Goal: Information Seeking & Learning: Learn about a topic

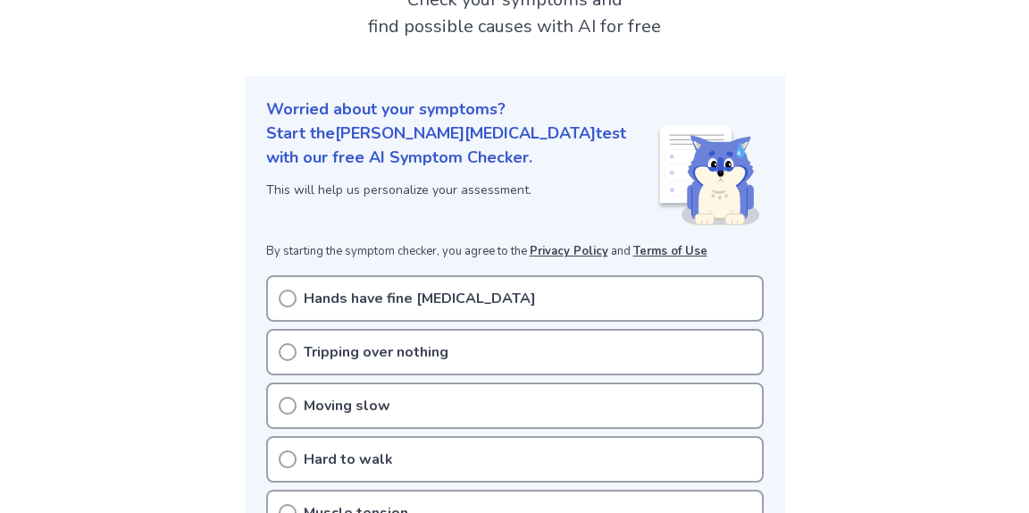
scroll to position [154, 0]
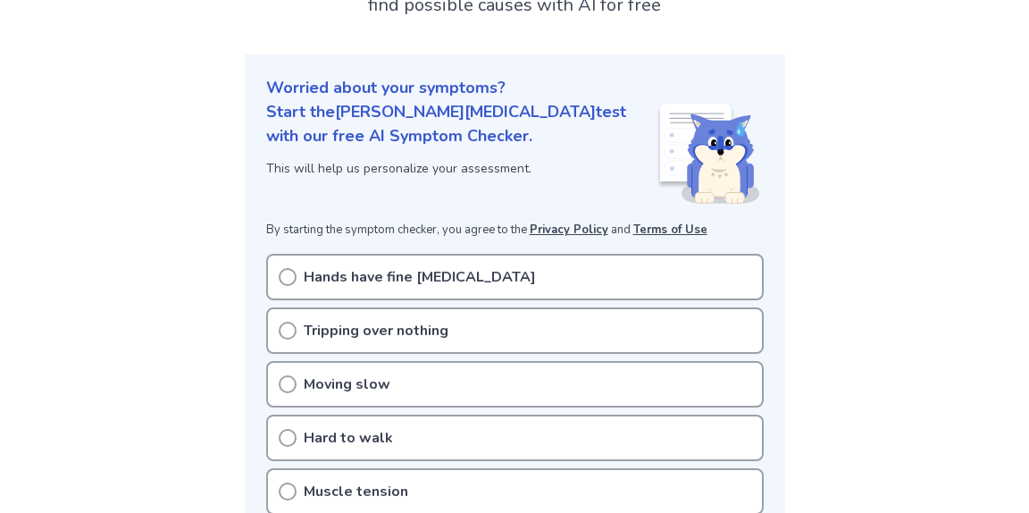
click at [282, 269] on circle at bounding box center [287, 277] width 16 height 16
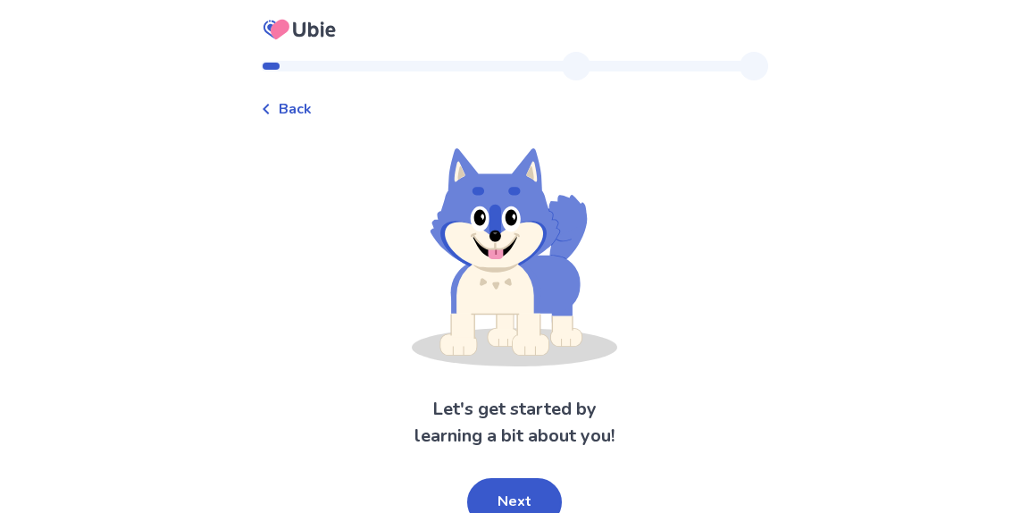
scroll to position [13, 0]
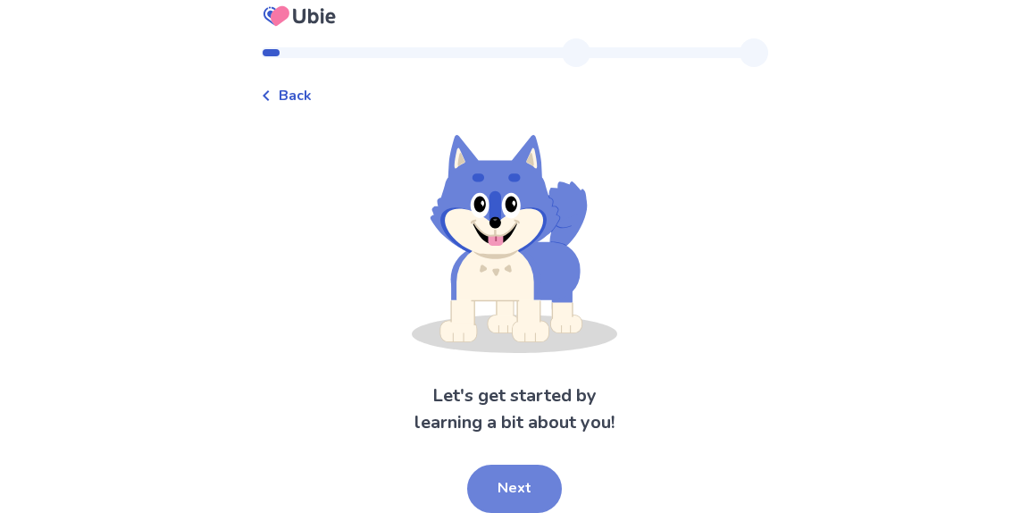
click at [510, 488] on button "Next" at bounding box center [514, 488] width 95 height 48
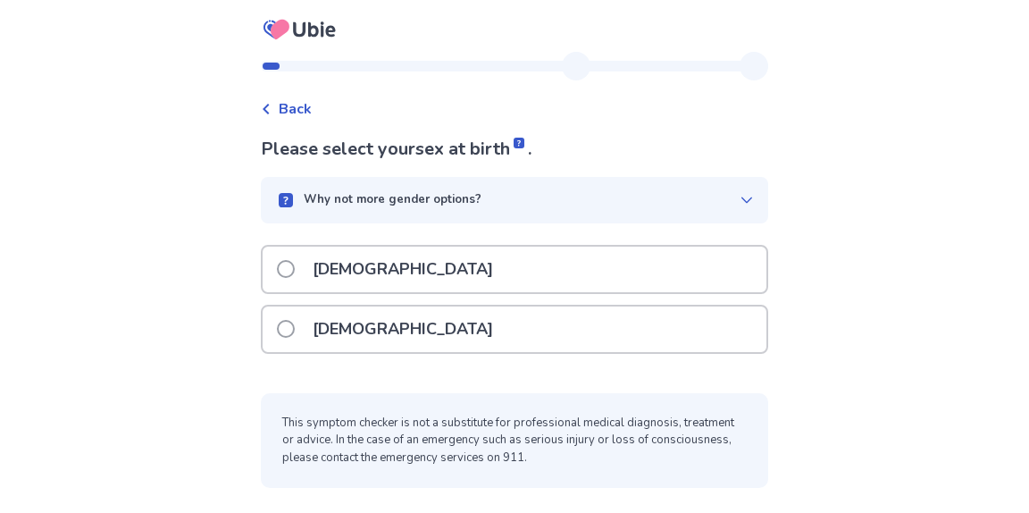
scroll to position [0, 0]
click at [381, 272] on div "Male" at bounding box center [515, 269] width 504 height 46
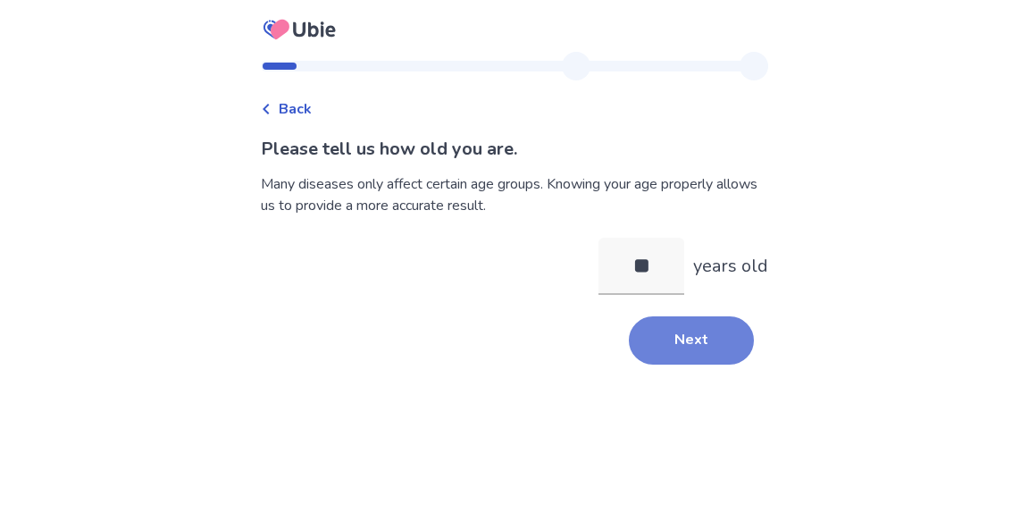
type input "**"
click at [683, 342] on button "Next" at bounding box center [691, 340] width 125 height 48
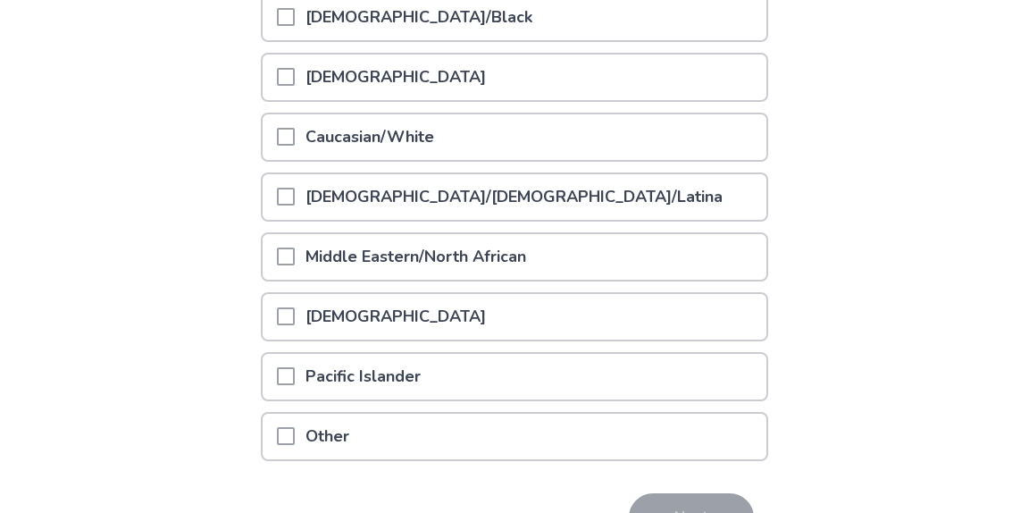
scroll to position [282, 0]
click at [293, 311] on span at bounding box center [286, 315] width 18 height 18
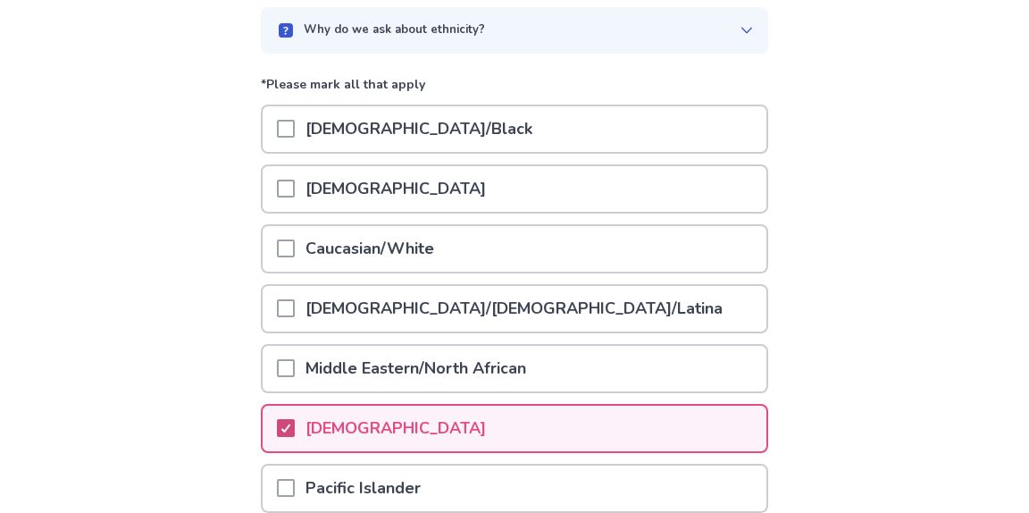
scroll to position [169, 0]
click at [295, 251] on span at bounding box center [286, 249] width 18 height 18
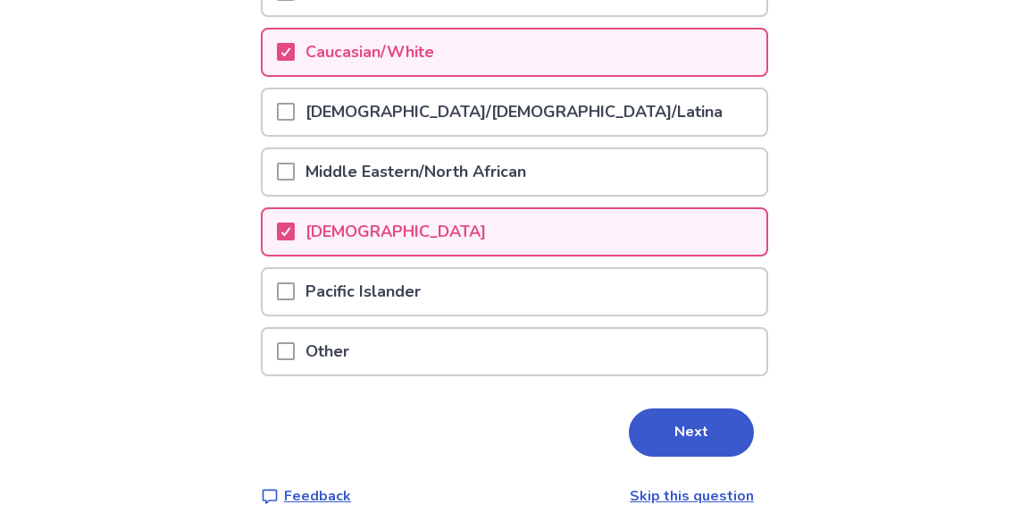
scroll to position [388, 0]
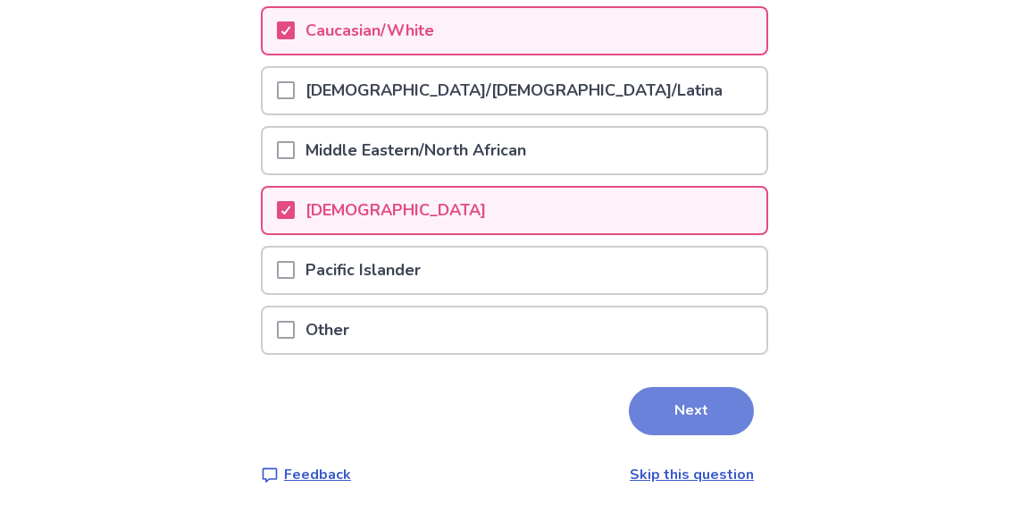
click at [667, 409] on button "Next" at bounding box center [691, 411] width 125 height 48
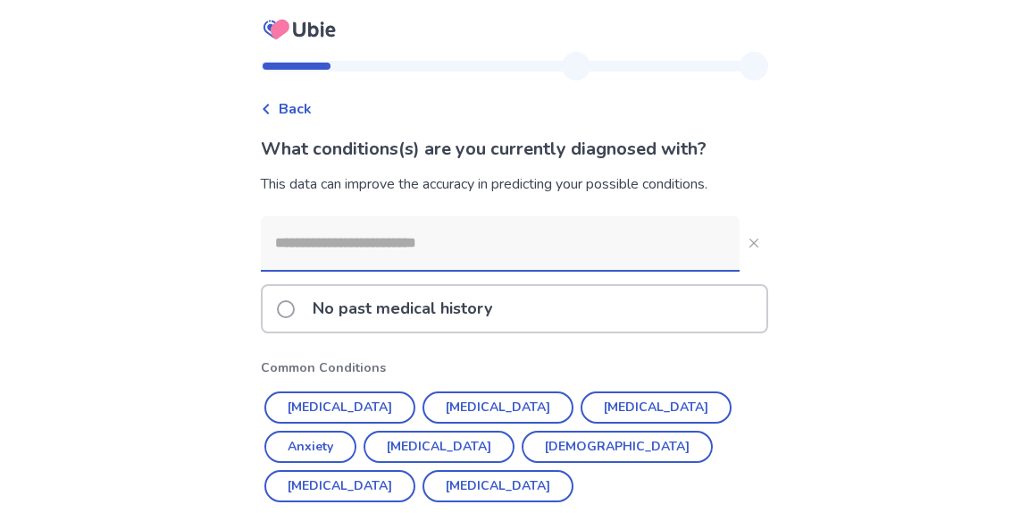
click at [613, 248] on input at bounding box center [500, 243] width 479 height 54
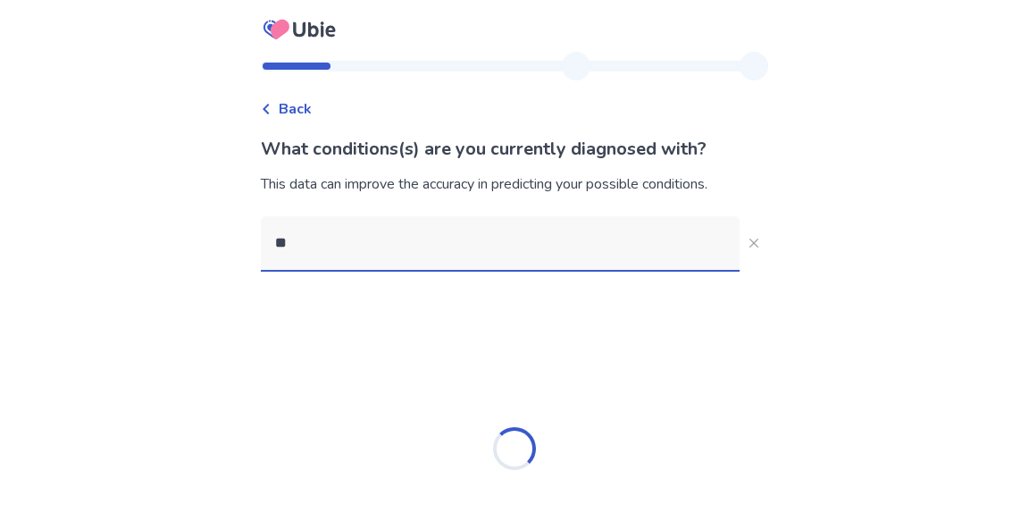
type input "*"
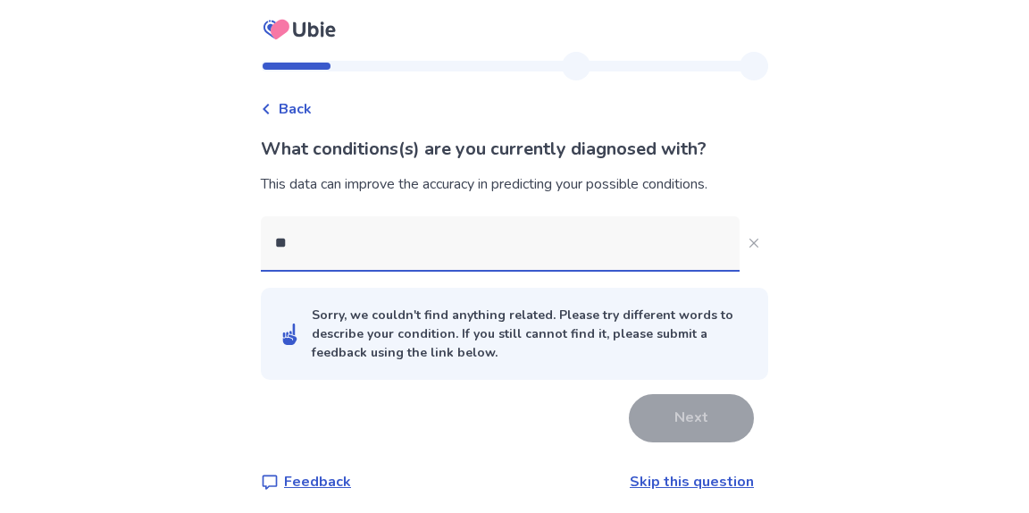
type input "*"
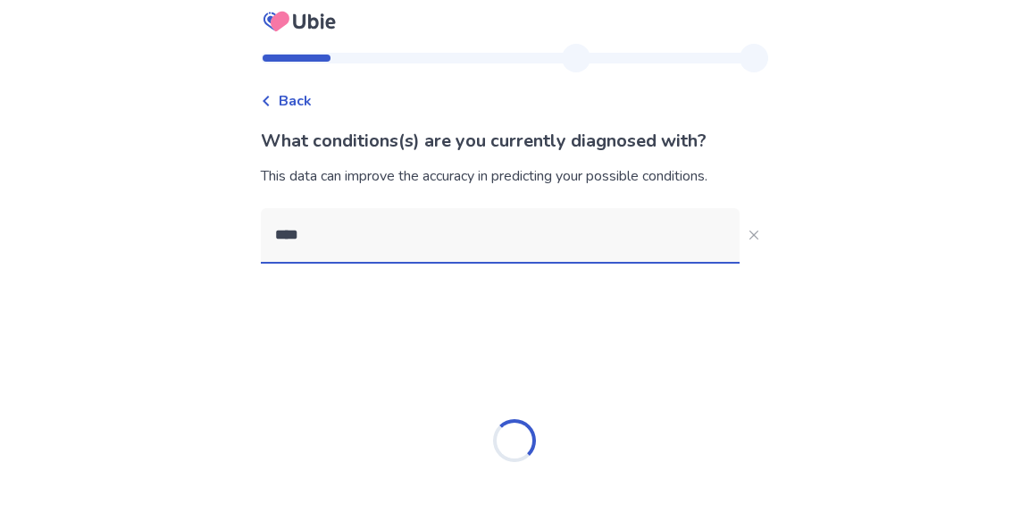
scroll to position [91, 0]
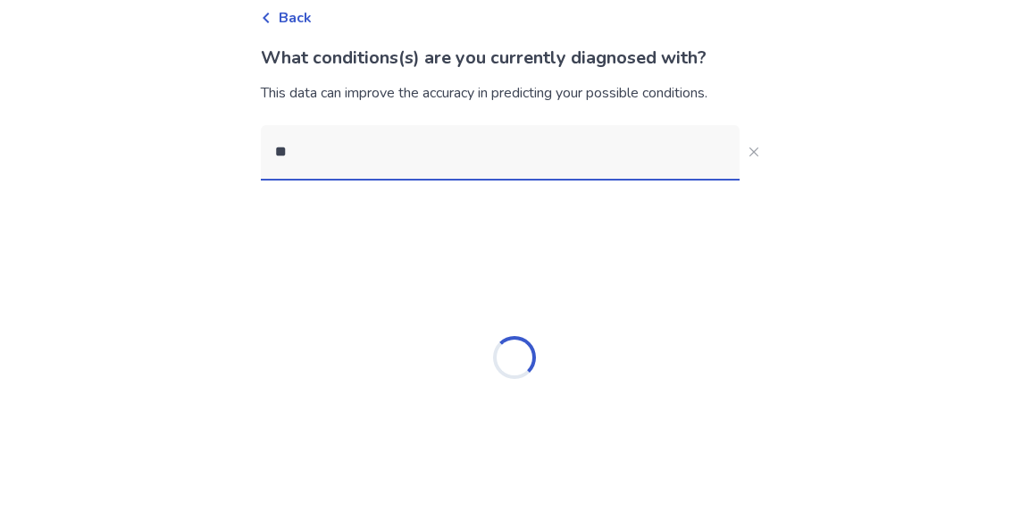
type input "*"
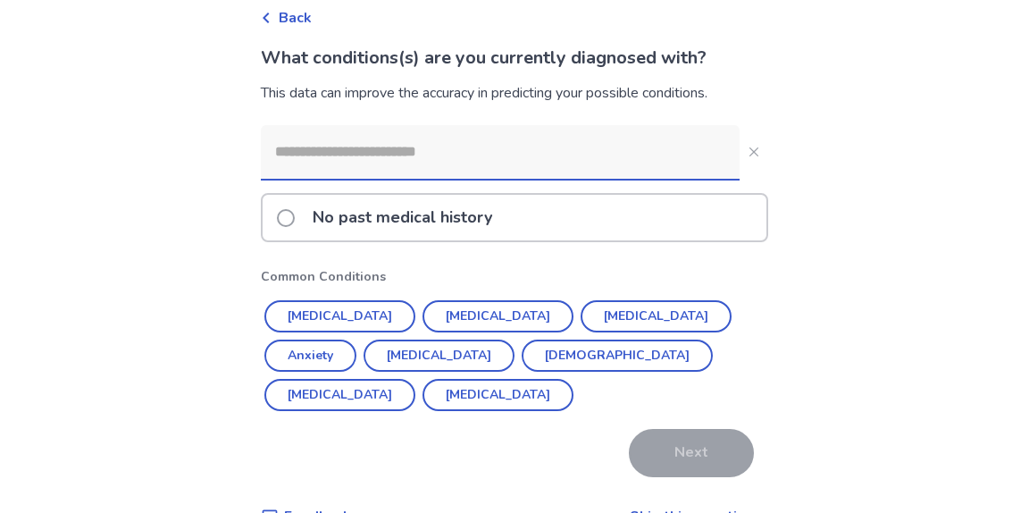
scroll to position [134, 0]
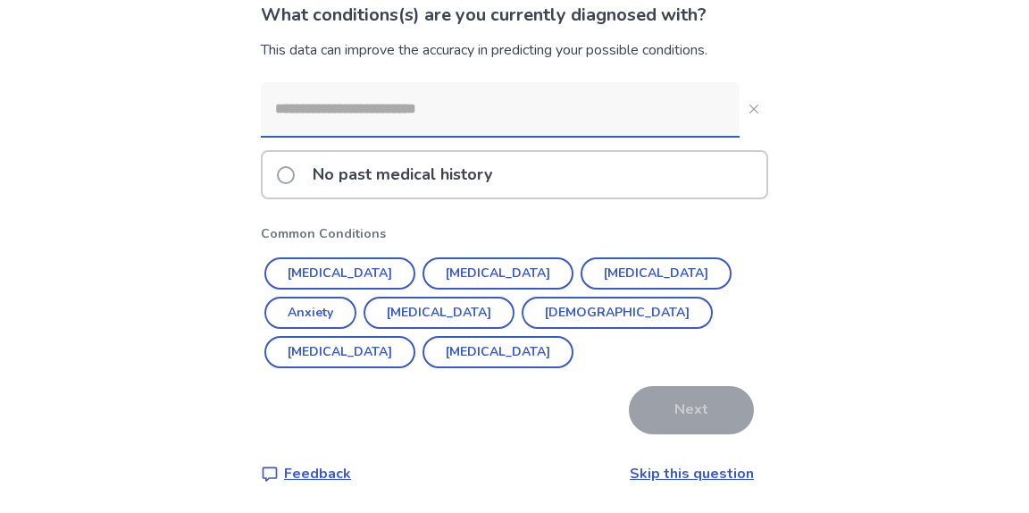
click at [605, 175] on div "No past medical history" at bounding box center [515, 175] width 504 height 46
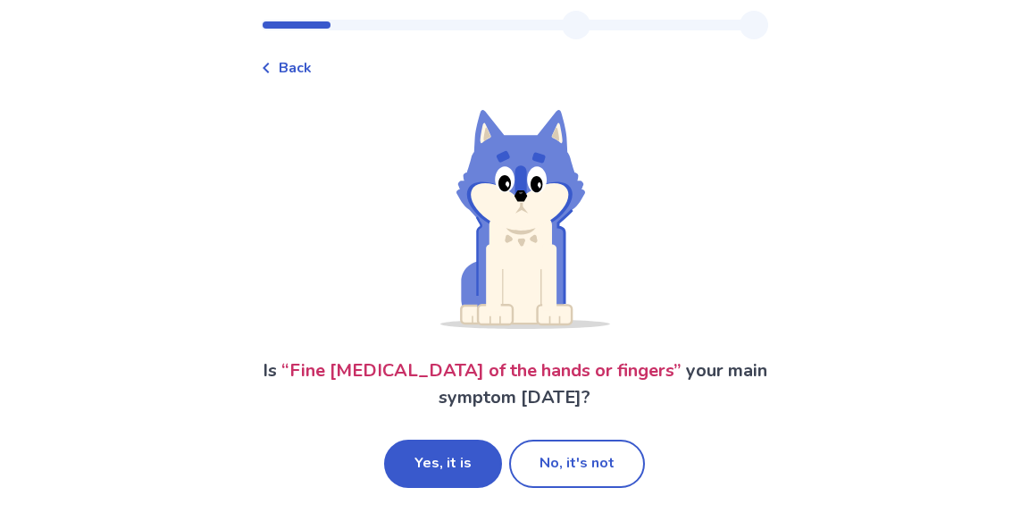
scroll to position [45, 0]
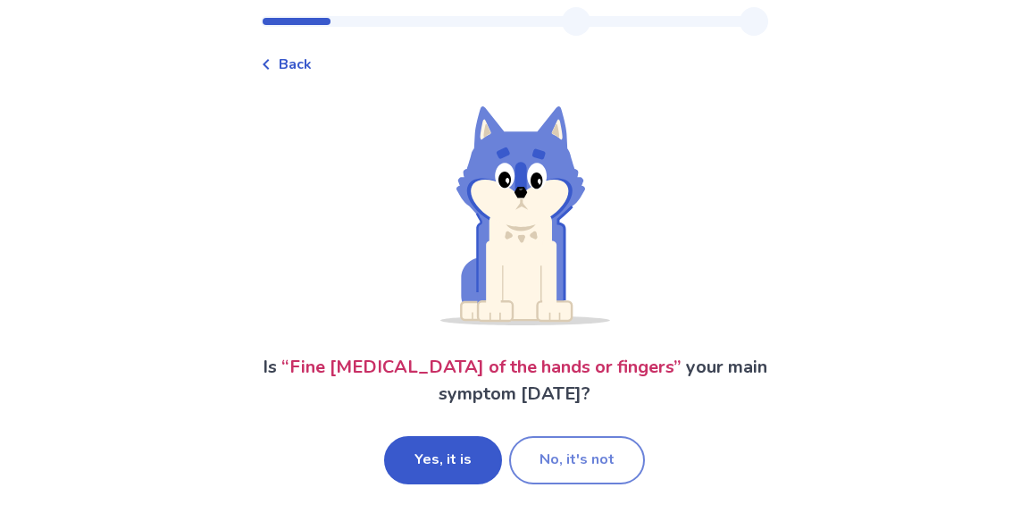
click at [573, 462] on button "No, it's not" at bounding box center [577, 460] width 136 height 48
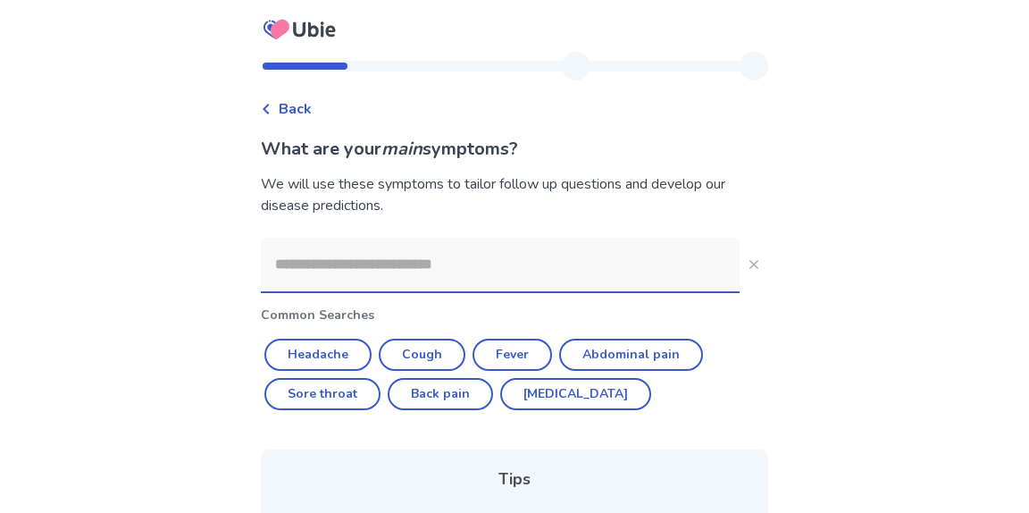
click at [525, 268] on input at bounding box center [500, 265] width 479 height 54
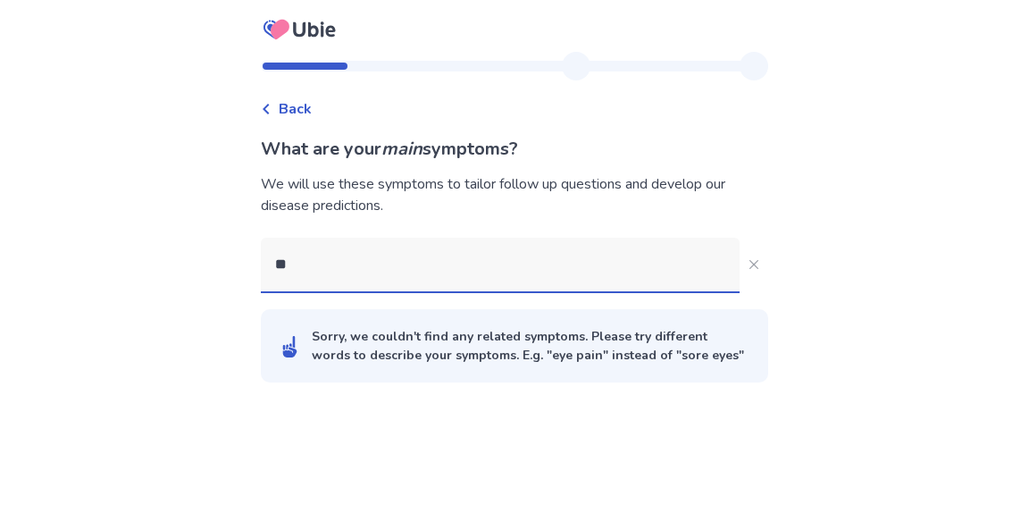
type input "*"
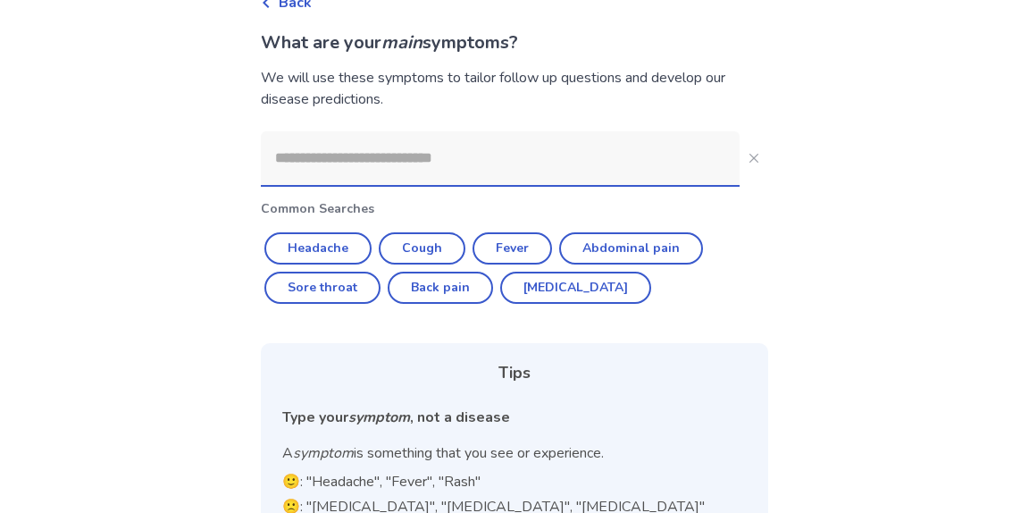
scroll to position [104, 0]
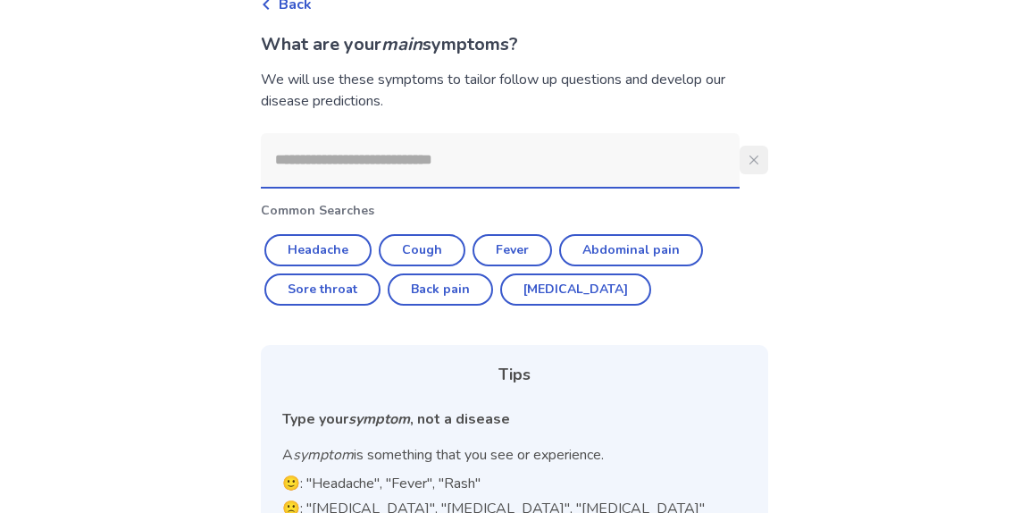
click at [739, 164] on button "Close" at bounding box center [753, 160] width 29 height 29
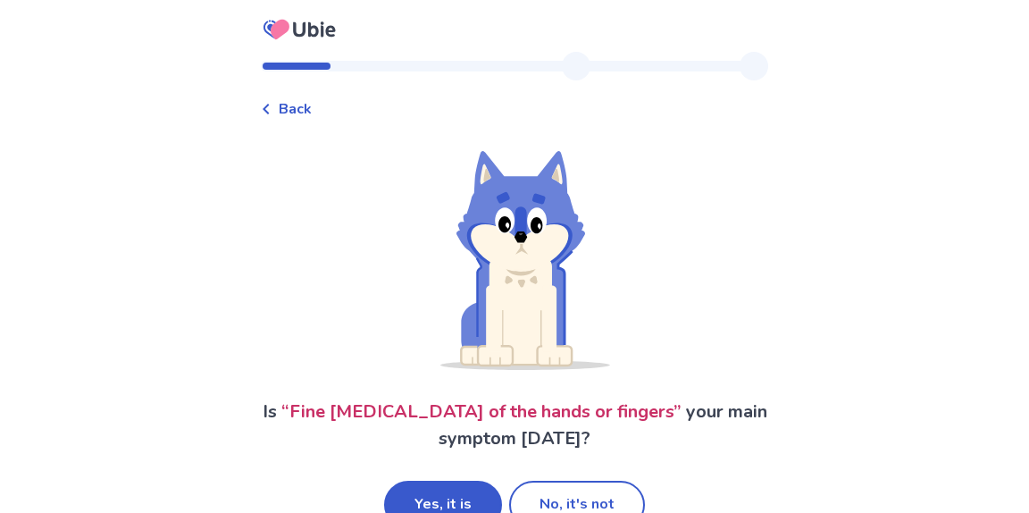
scroll to position [45, 0]
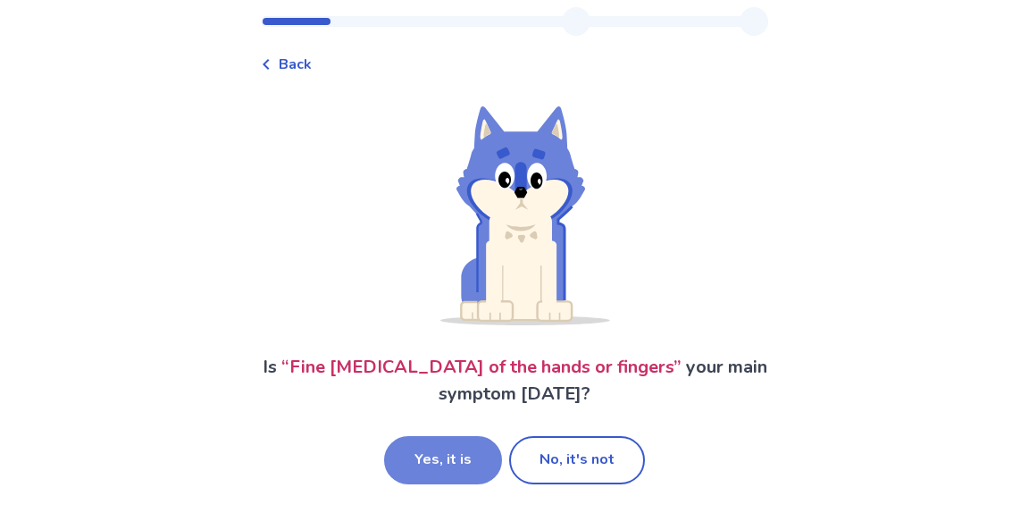
click at [423, 452] on button "Yes, it is" at bounding box center [443, 460] width 118 height 48
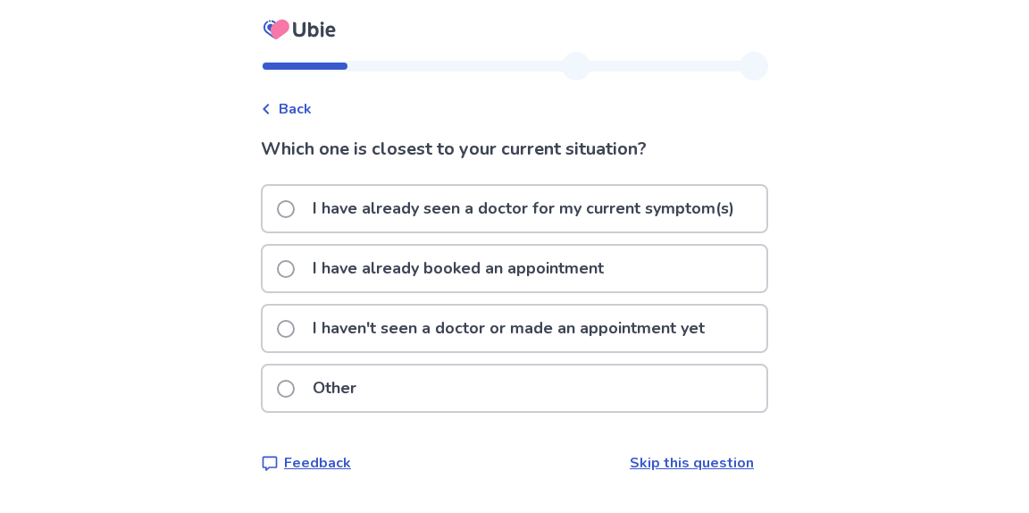
click at [384, 324] on p "I haven't seen a doctor or made an appointment yet" at bounding box center [508, 328] width 413 height 46
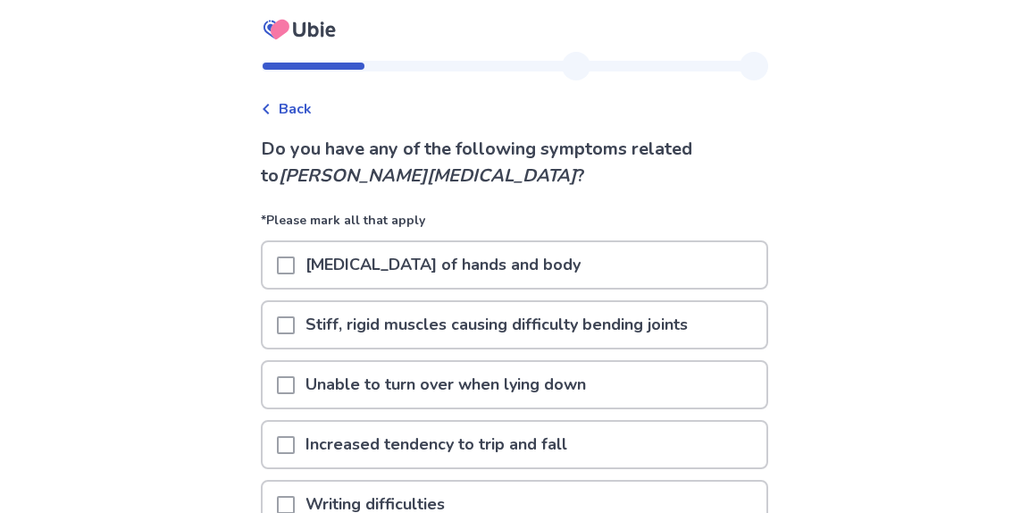
click at [368, 266] on p "[MEDICAL_DATA] of hands and body" at bounding box center [443, 265] width 296 height 46
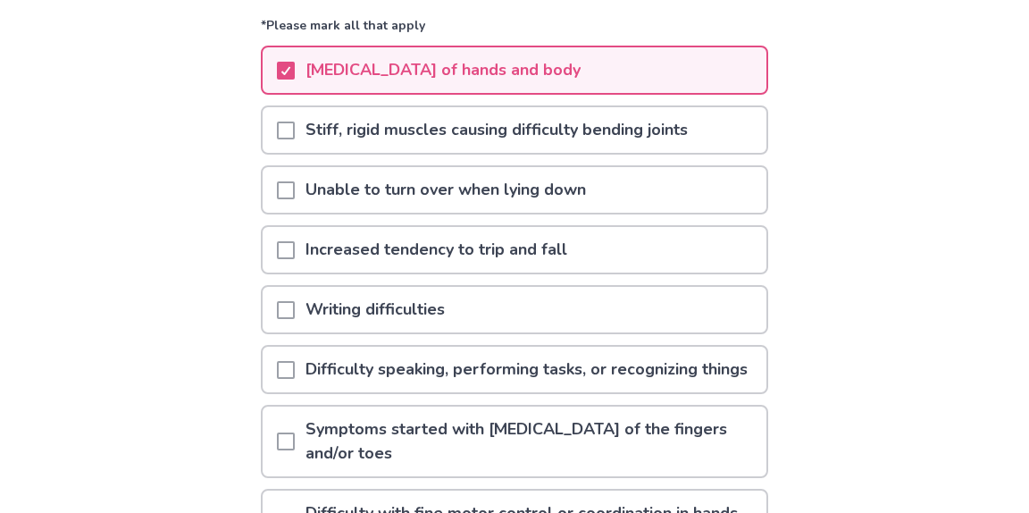
scroll to position [200, 0]
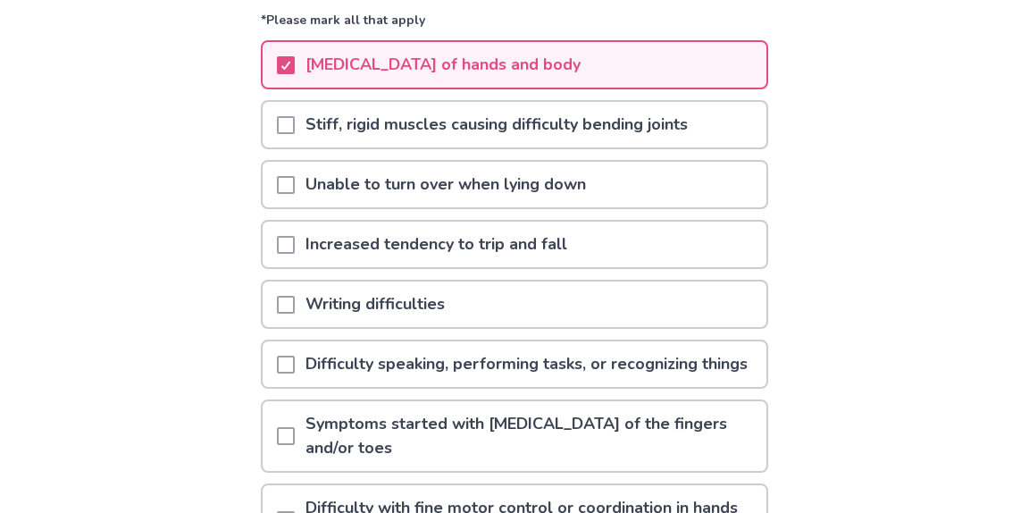
click at [295, 306] on span at bounding box center [286, 305] width 18 height 18
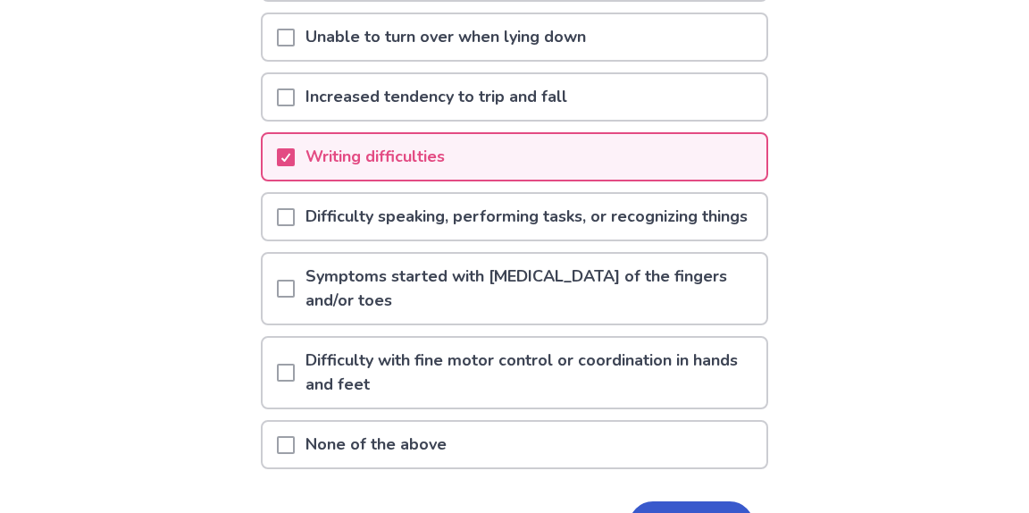
scroll to position [375, 0]
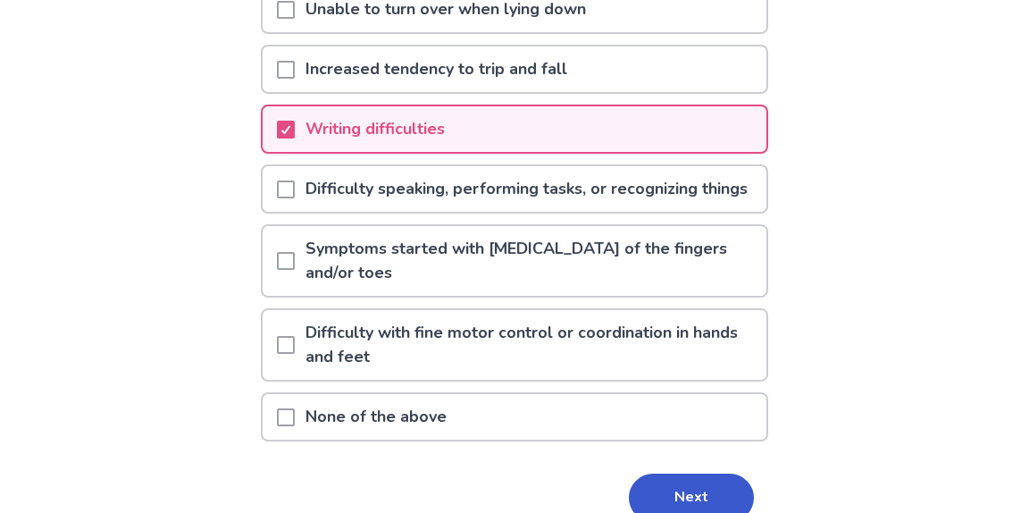
click at [295, 354] on span at bounding box center [286, 345] width 18 height 18
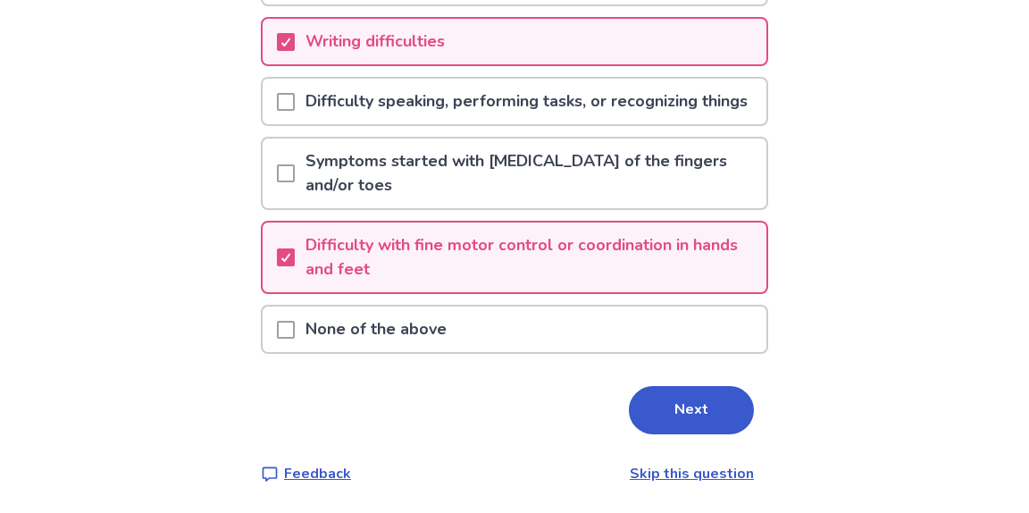
scroll to position [487, 0]
click at [657, 409] on button "Next" at bounding box center [691, 410] width 125 height 48
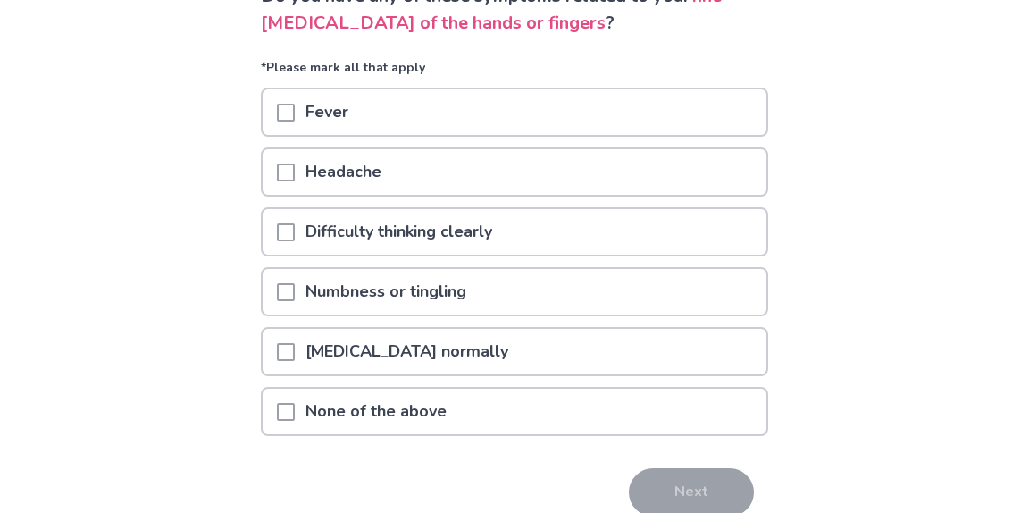
scroll to position [154, 0]
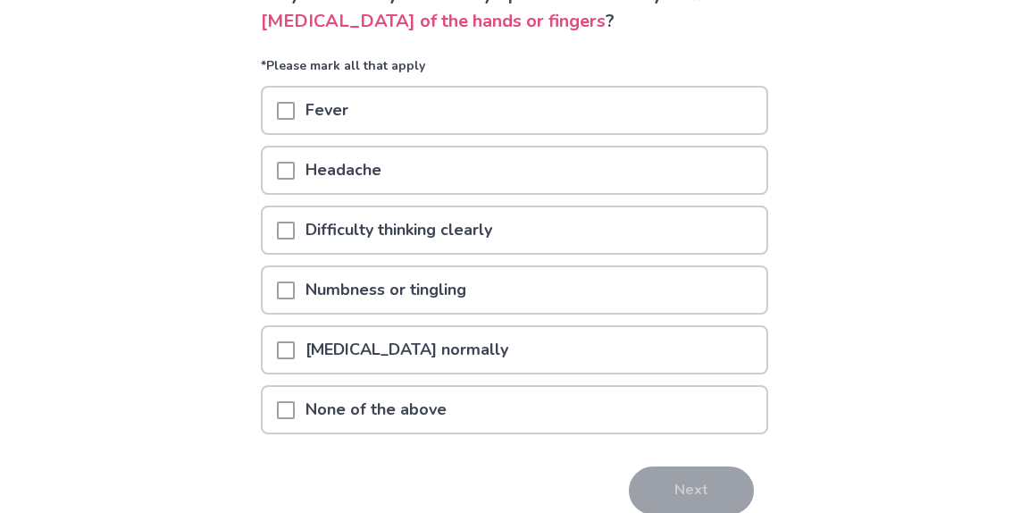
click at [572, 351] on div "Difficulty walking normally" at bounding box center [515, 350] width 504 height 46
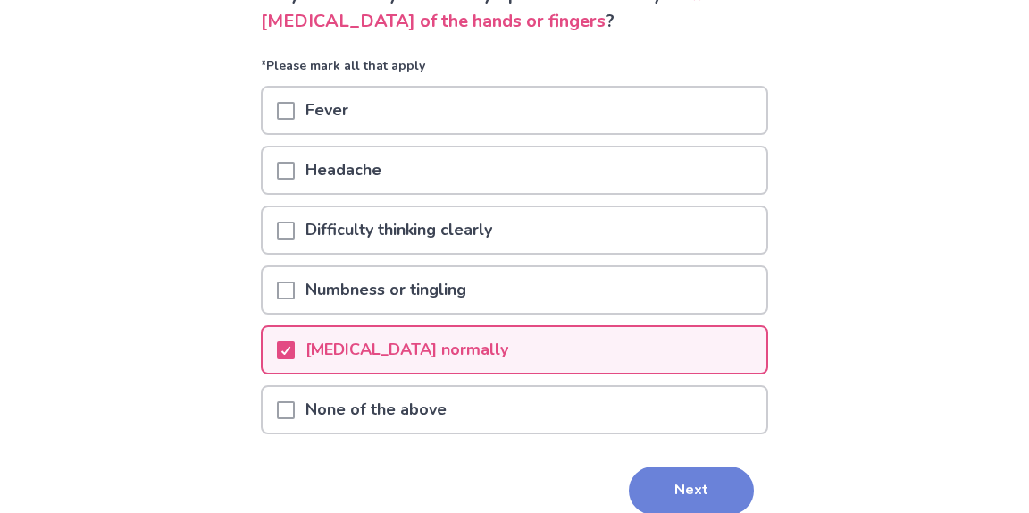
click at [656, 483] on button "Next" at bounding box center [691, 490] width 125 height 48
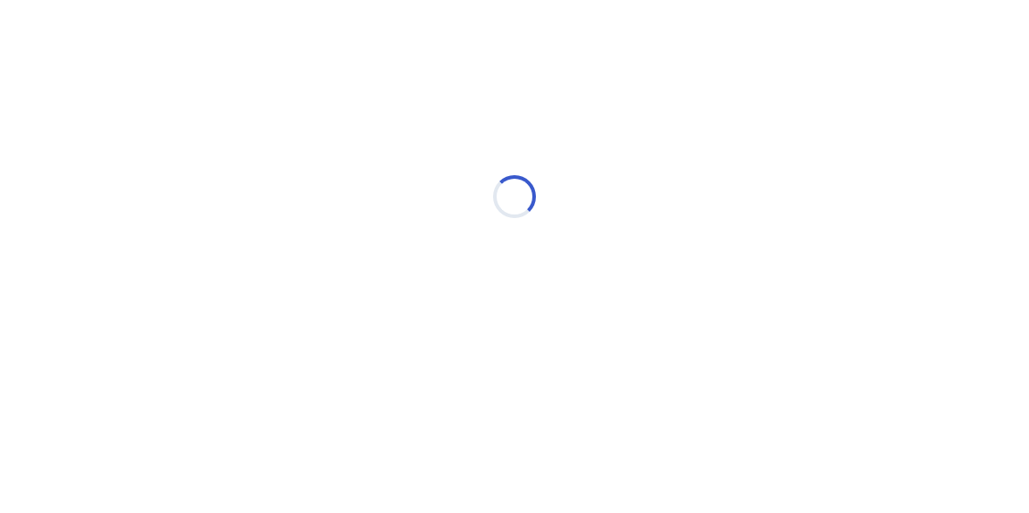
select select "*"
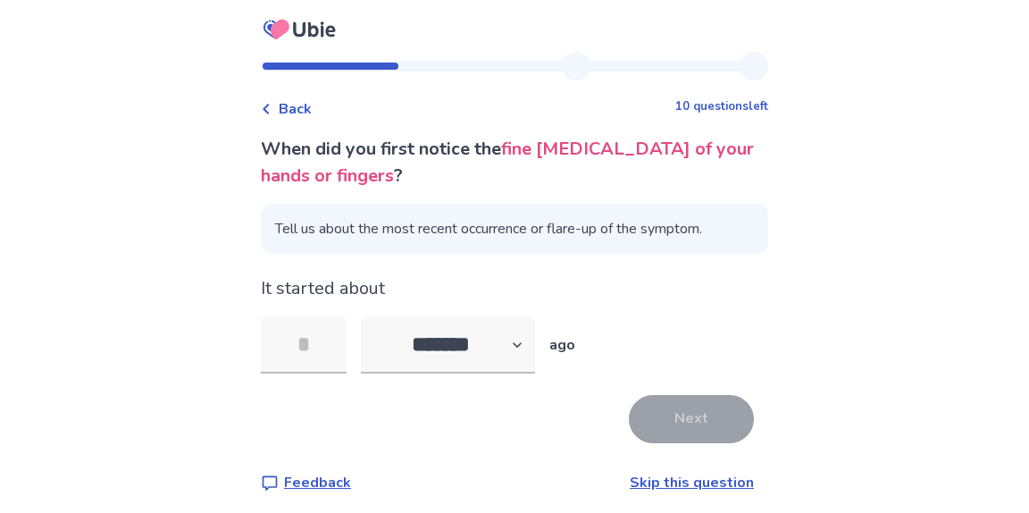
scroll to position [9, 0]
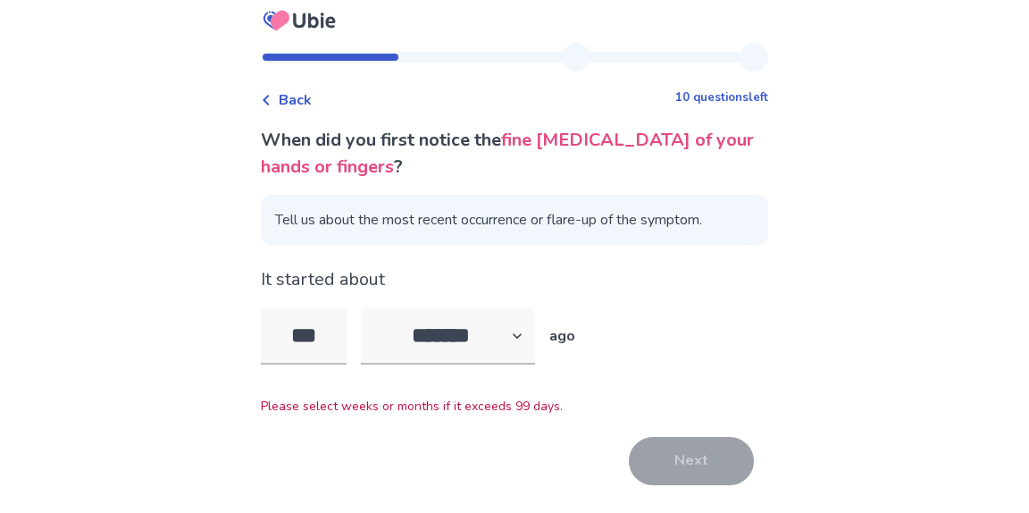
drag, startPoint x: 352, startPoint y: 338, endPoint x: 260, endPoint y: 334, distance: 92.1
click at [260, 334] on div "Back 10 questions left When did you first notice the fine tremors of your hands…" at bounding box center [514, 303] width 536 height 521
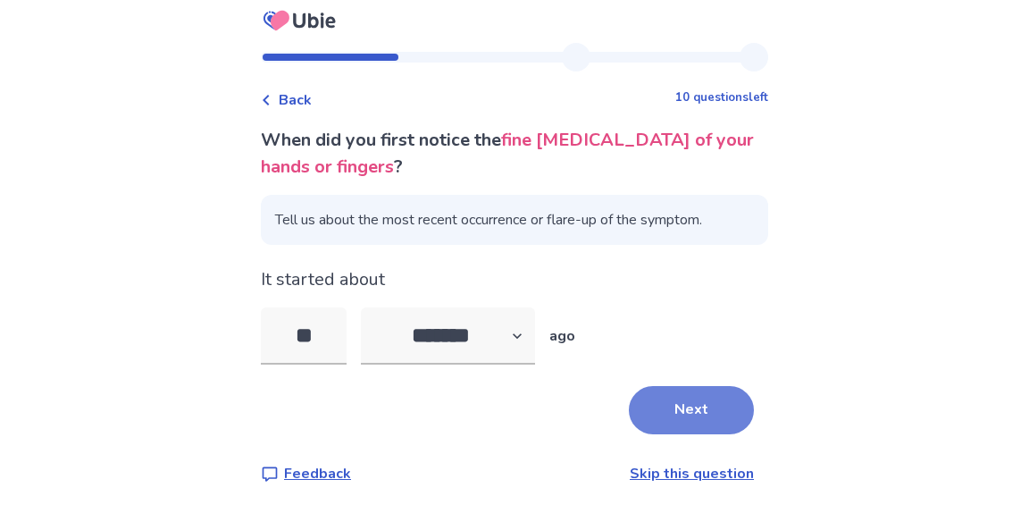
type input "**"
click at [655, 405] on button "Next" at bounding box center [691, 410] width 125 height 48
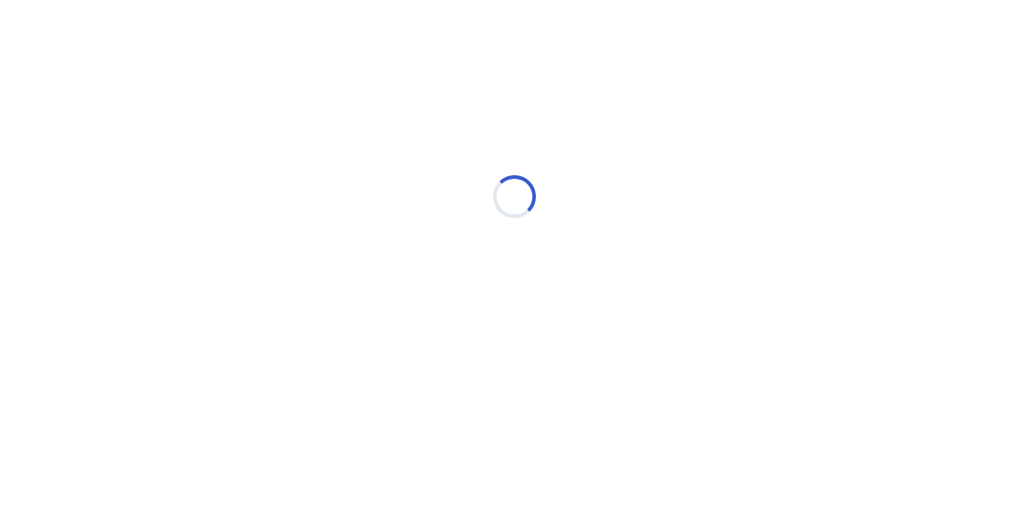
scroll to position [0, 0]
select select "*"
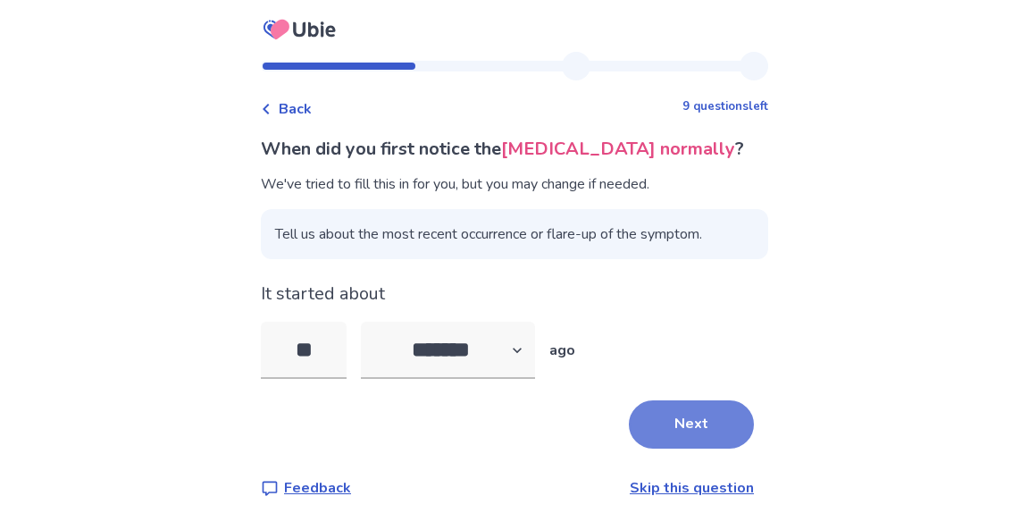
click at [672, 425] on button "Next" at bounding box center [691, 424] width 125 height 48
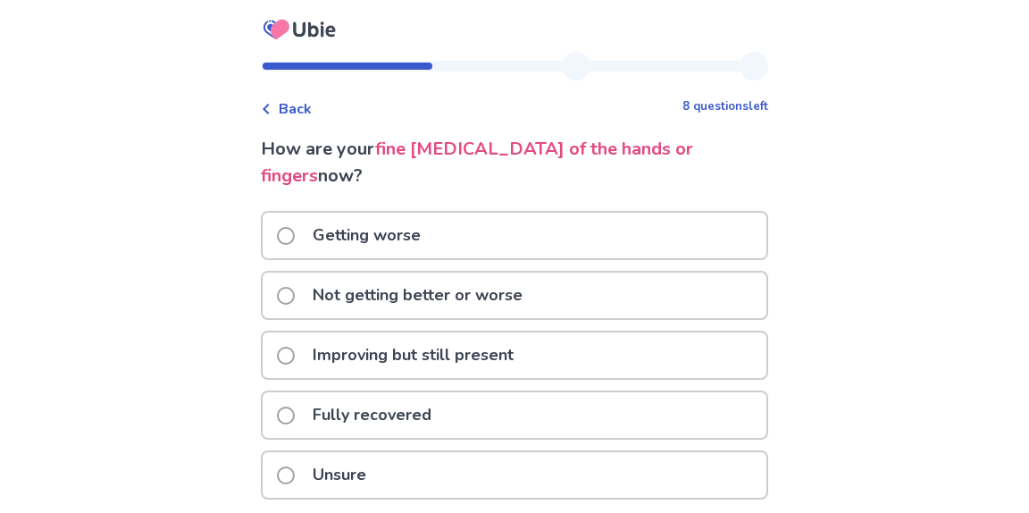
click at [455, 272] on p "Not getting better or worse" at bounding box center [417, 295] width 231 height 46
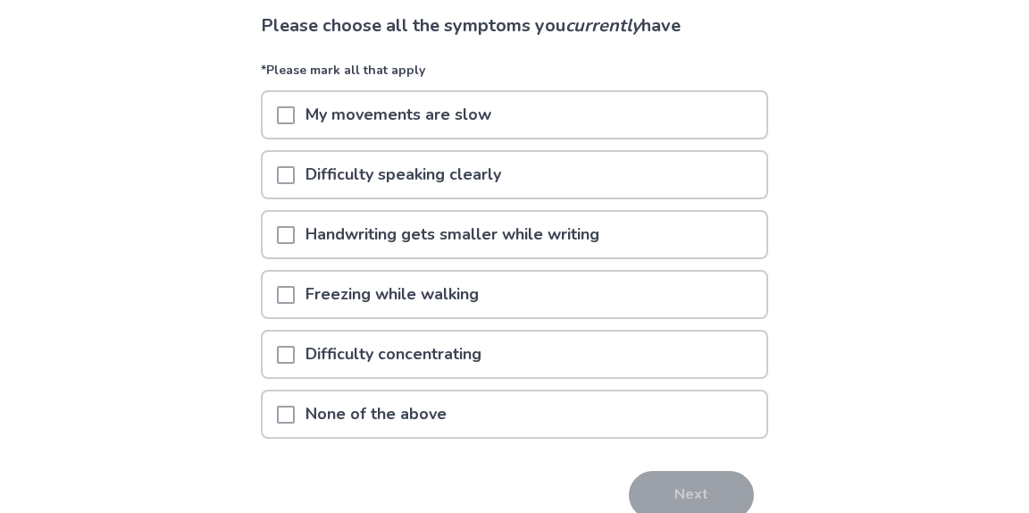
scroll to position [138, 0]
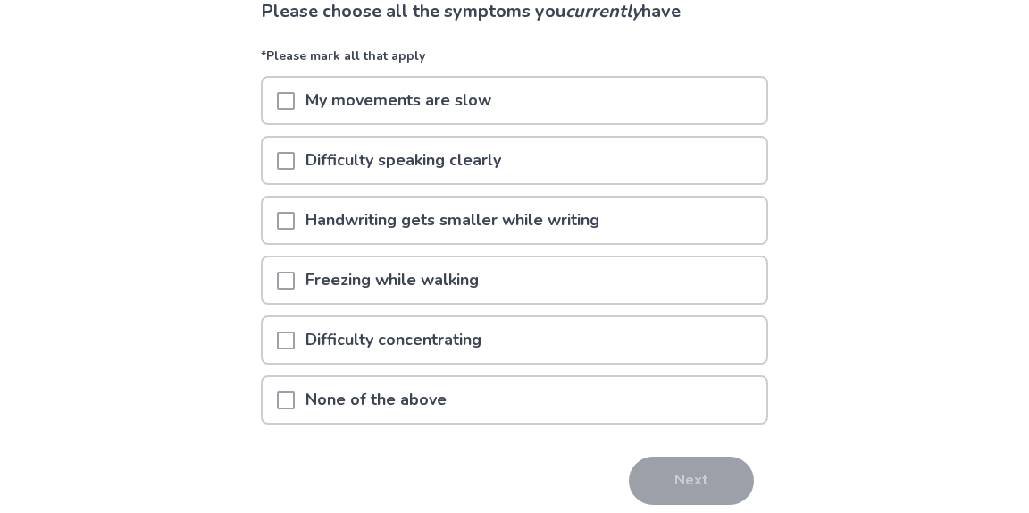
click at [420, 341] on p "Difficulty concentrating" at bounding box center [393, 340] width 197 height 46
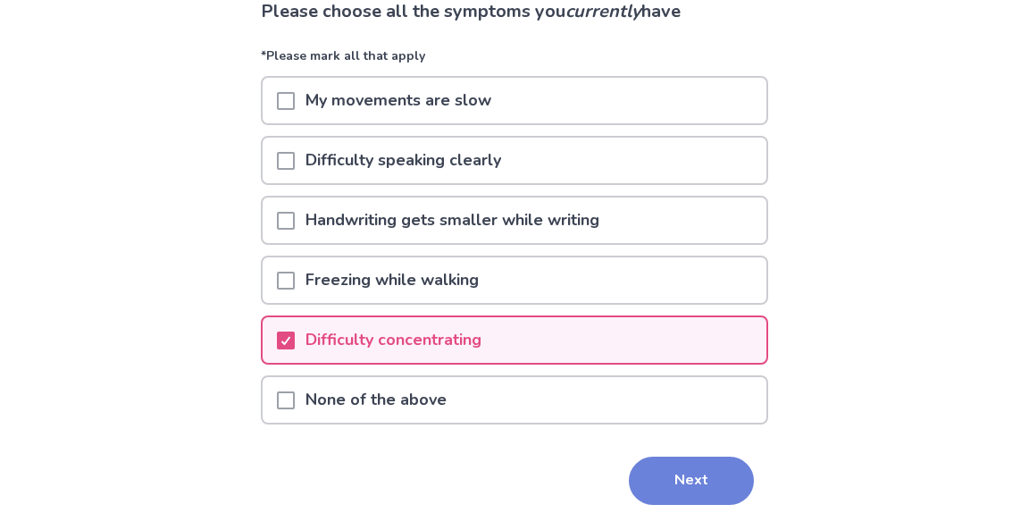
click at [678, 477] on button "Next" at bounding box center [691, 480] width 125 height 48
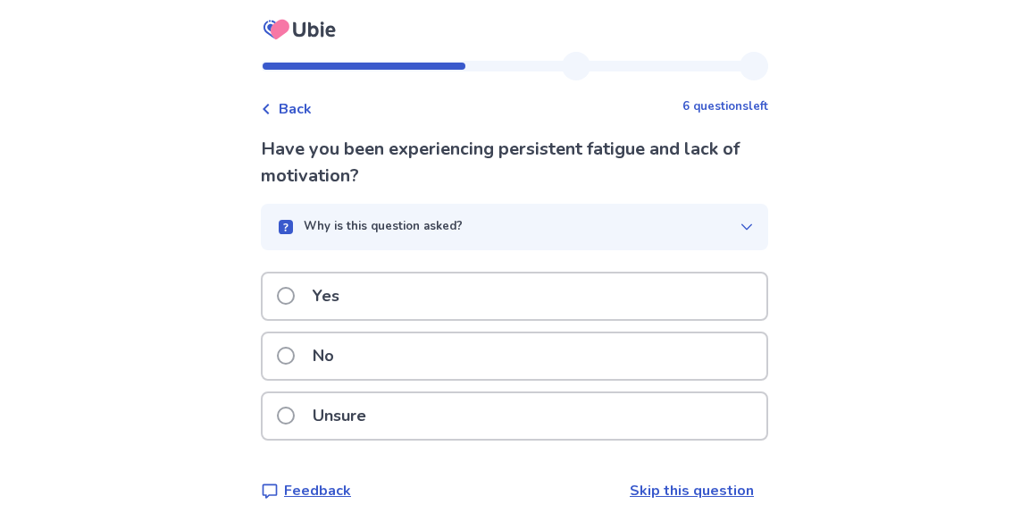
click at [551, 304] on div "Yes" at bounding box center [515, 296] width 504 height 46
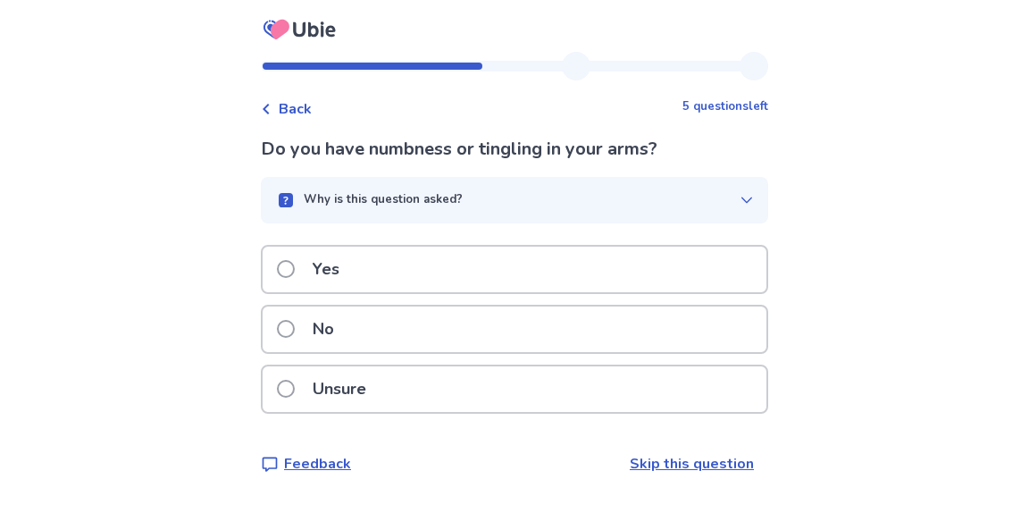
click at [555, 269] on div "Yes" at bounding box center [515, 269] width 504 height 46
click at [524, 275] on div "Yes" at bounding box center [515, 269] width 504 height 46
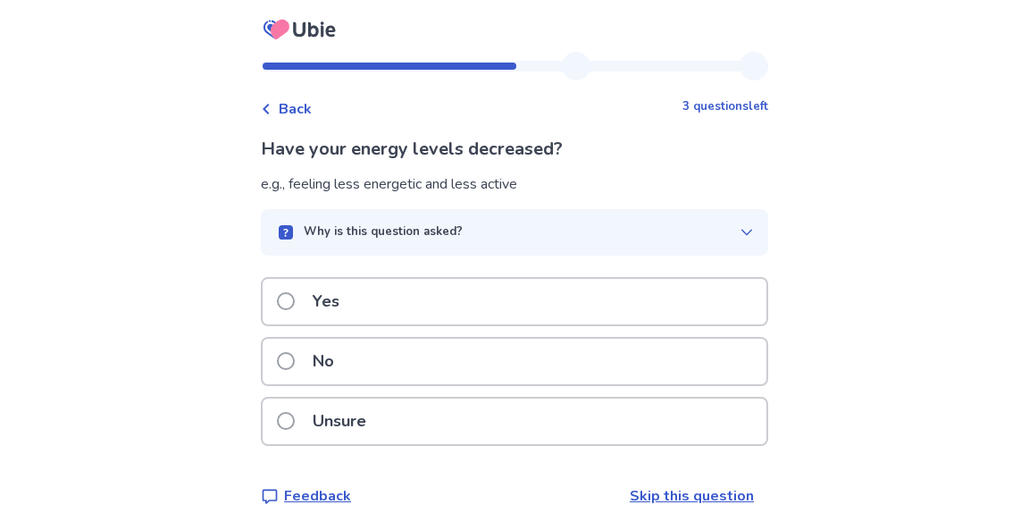
click at [658, 315] on div "Yes" at bounding box center [515, 302] width 504 height 46
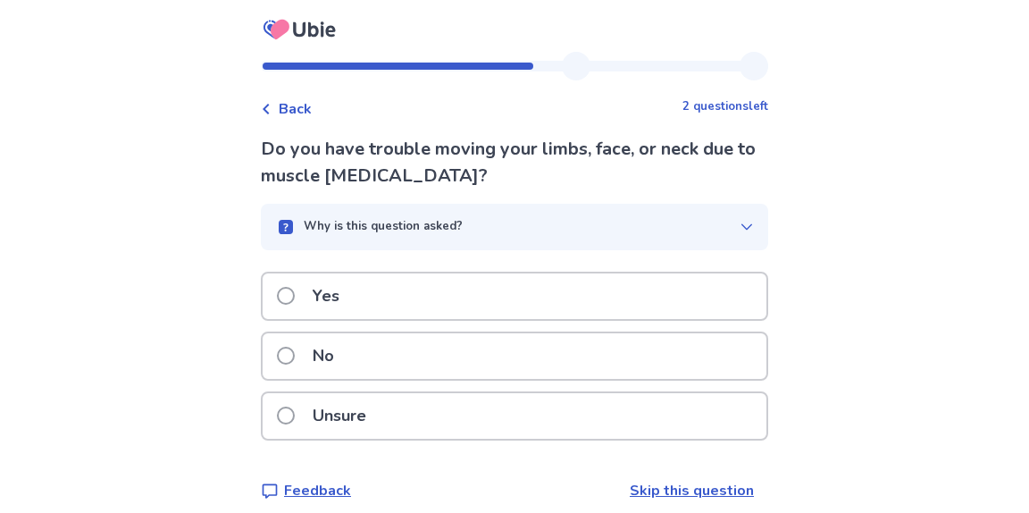
click at [588, 419] on div "Unsure" at bounding box center [515, 416] width 504 height 46
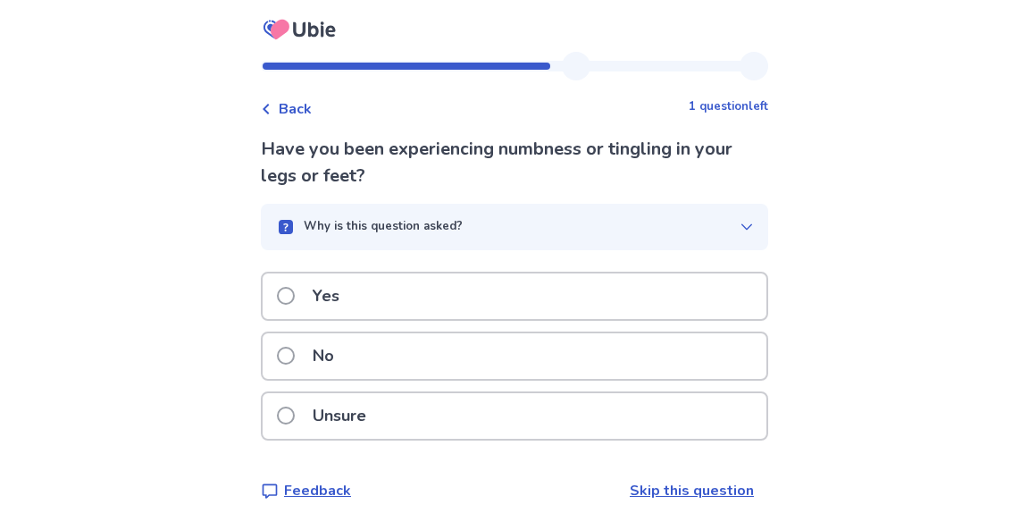
click at [572, 290] on div "Yes" at bounding box center [515, 296] width 504 height 46
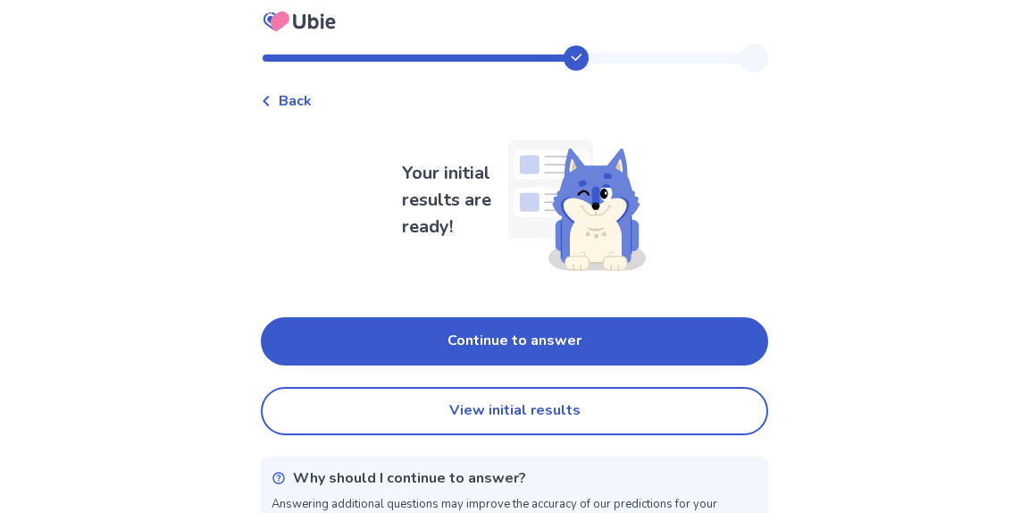
scroll to position [17, 0]
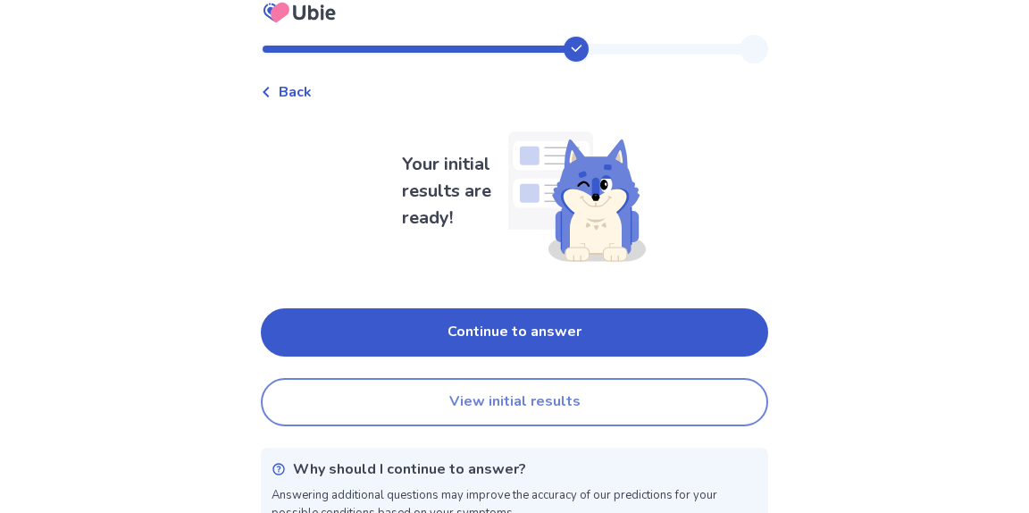
click at [539, 394] on button "View initial results" at bounding box center [514, 402] width 507 height 48
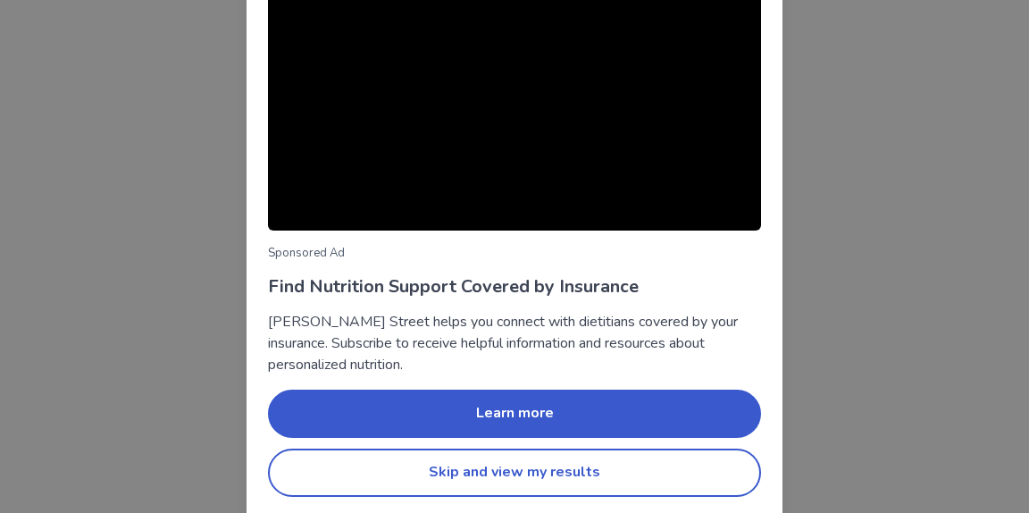
scroll to position [230, 0]
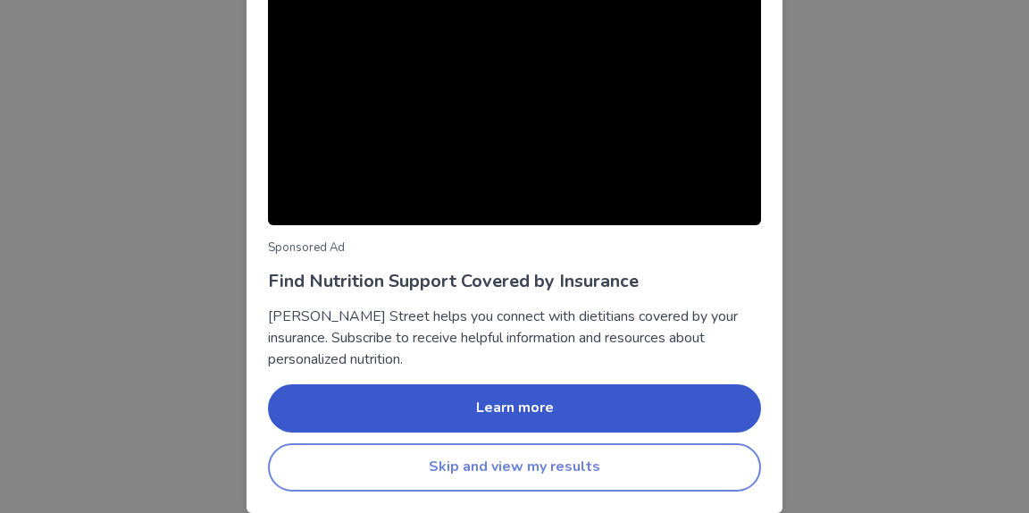
click at [521, 467] on button "Skip and view my results" at bounding box center [514, 467] width 493 height 48
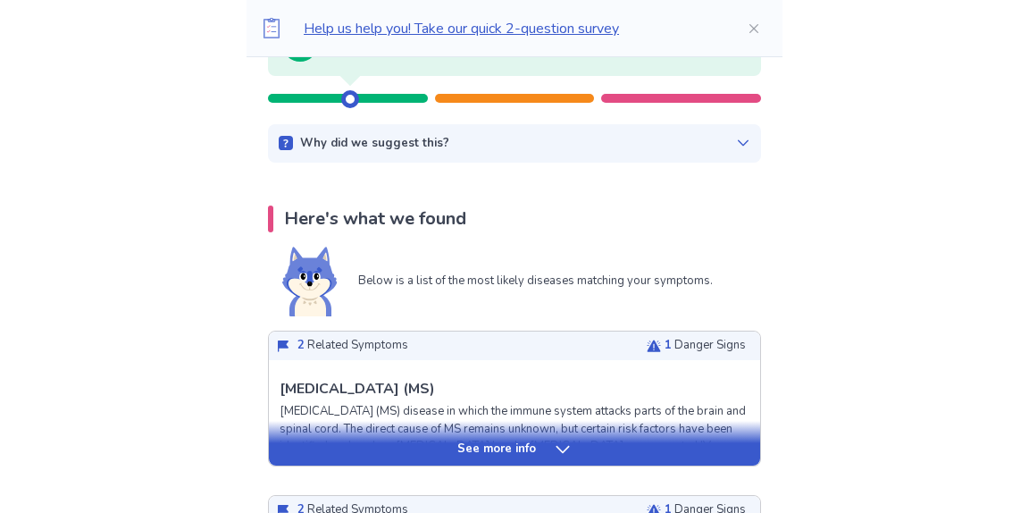
scroll to position [240, 0]
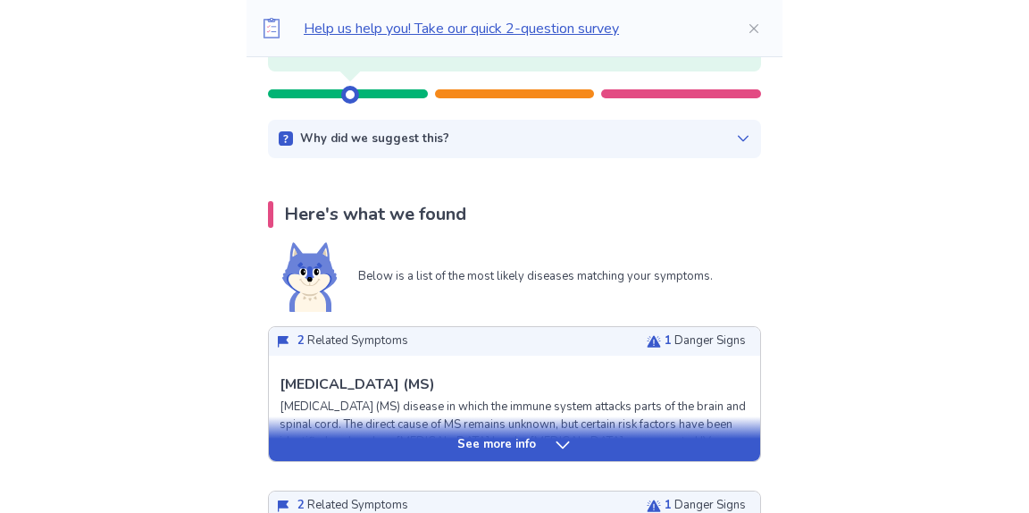
click at [526, 448] on p "See more info" at bounding box center [496, 445] width 79 height 18
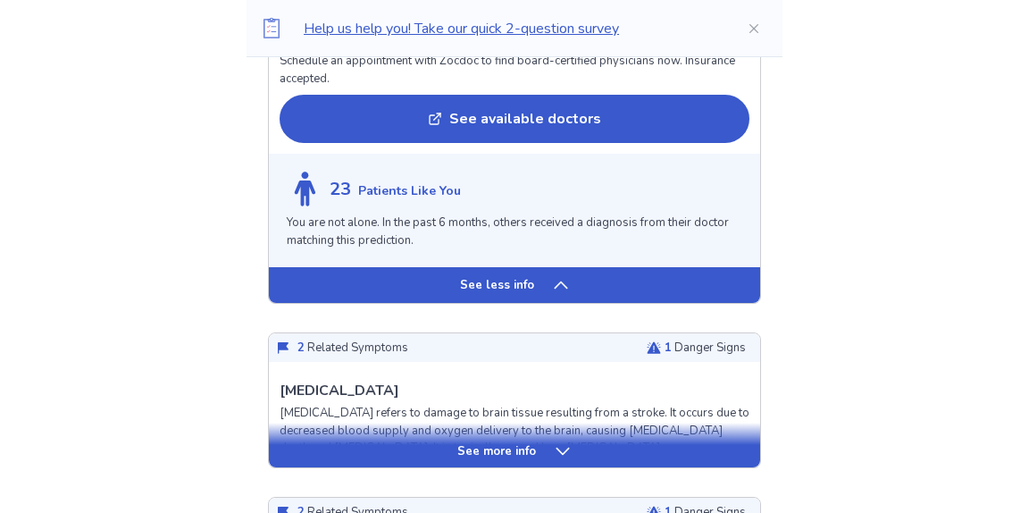
scroll to position [1873, 0]
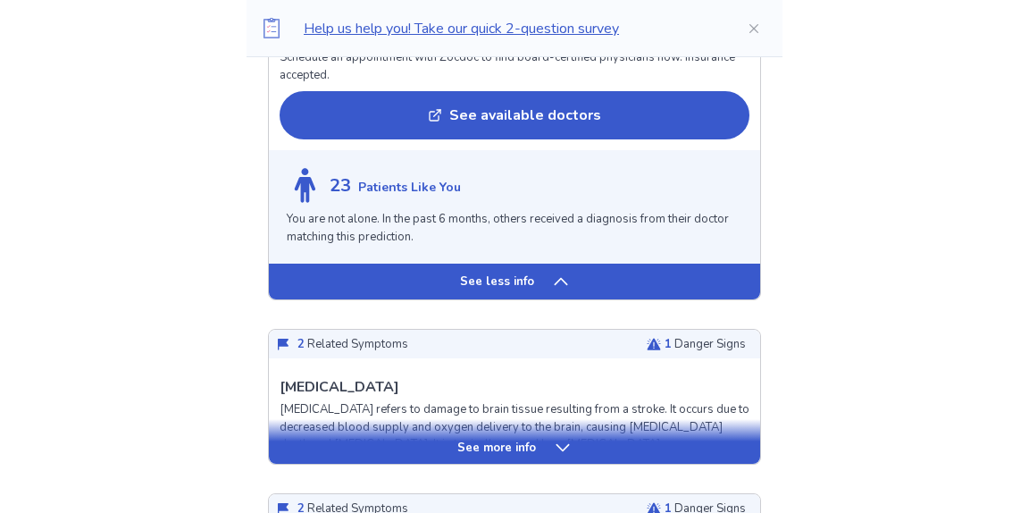
click at [559, 447] on icon at bounding box center [563, 447] width 18 height 18
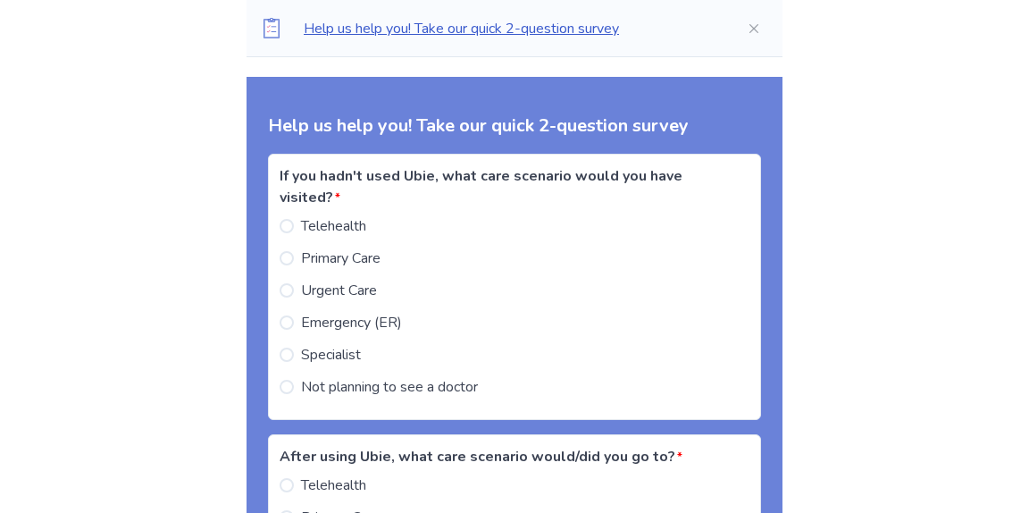
scroll to position [4653, 0]
